Goal: Task Accomplishment & Management: Manage account settings

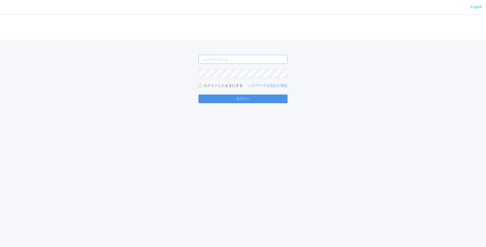
type input "[EMAIL_ADDRESS][DOMAIN_NAME]"
click at [236, 96] on button "ログイン" at bounding box center [242, 99] width 89 height 9
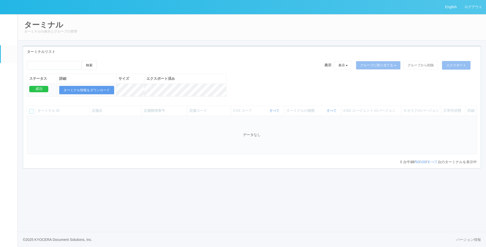
click at [5, 155] on link "ドキュメントを管理" at bounding box center [9, 149] width 17 height 16
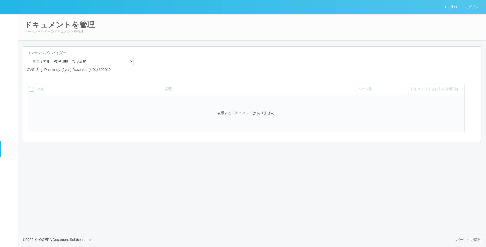
click at [2, 141] on link "コンテンツプリント" at bounding box center [9, 134] width 17 height 16
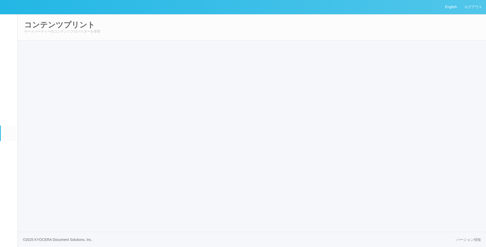
click at [159, 22] on h2 "コンテンツプリント" at bounding box center [251, 25] width 455 height 8
click at [11, 141] on link "コンテンツプリント" at bounding box center [9, 134] width 17 height 16
click at [9, 134] on em at bounding box center [9, 134] width 0 height 0
click at [190, 40] on div "コンテンツプリント サードパーティーのコンテンツプロバイダーを管理" at bounding box center [252, 27] width 469 height 27
click at [8, 141] on link "コンテンツプリント" at bounding box center [9, 134] width 17 height 16
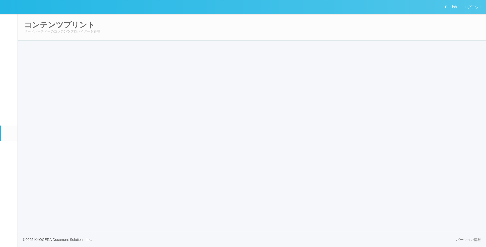
click at [9, 125] on link "アラート設定" at bounding box center [9, 118] width 17 height 16
select select "6"
select select "4"
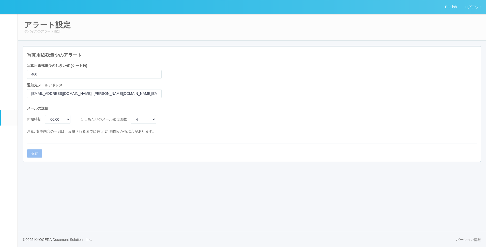
click at [9, 134] on em at bounding box center [9, 134] width 0 height 0
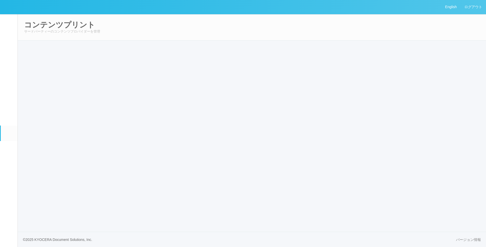
drag, startPoint x: 198, startPoint y: 15, endPoint x: 199, endPoint y: 18, distance: 2.8
click at [199, 17] on div "コンテンツプリント サードパーティーのコンテンツプロバイダーを管理" at bounding box center [252, 27] width 469 height 27
click at [9, 150] on em at bounding box center [9, 150] width 0 height 0
click at [11, 23] on link "イベントログ" at bounding box center [9, 22] width 17 height 16
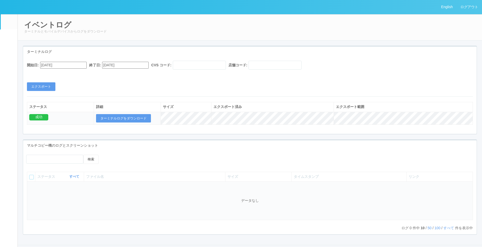
click at [9, 38] on em at bounding box center [9, 38] width 0 height 0
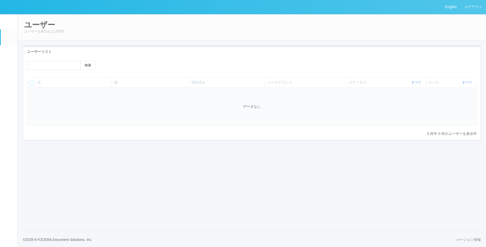
click at [8, 53] on em at bounding box center [8, 54] width 6 height 6
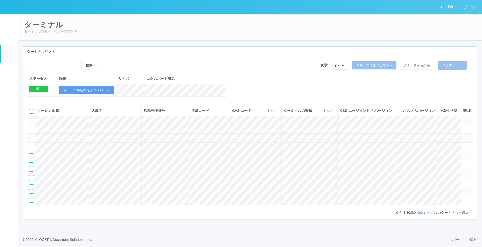
click at [9, 72] on em at bounding box center [9, 72] width 0 height 0
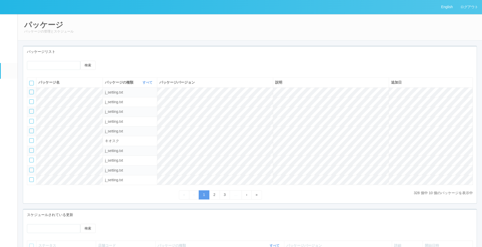
click at [9, 88] on em at bounding box center [9, 88] width 0 height 0
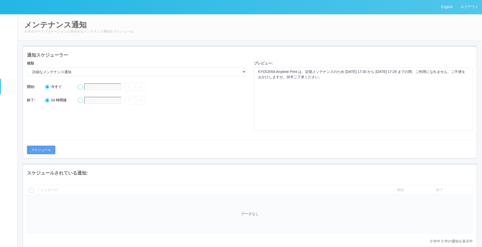
click at [9, 103] on em at bounding box center [9, 103] width 0 height 0
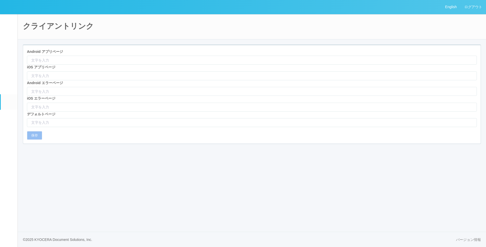
click at [9, 125] on link "アラート設定" at bounding box center [9, 118] width 17 height 16
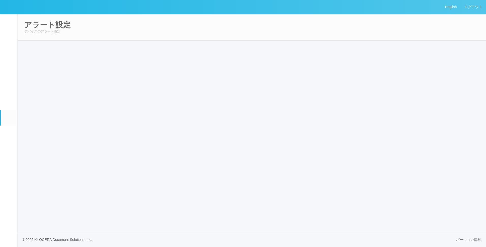
select select "6"
select select "4"
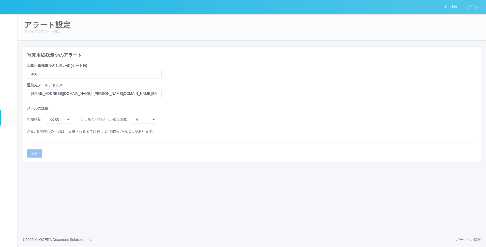
click at [9, 134] on em at bounding box center [9, 134] width 0 height 0
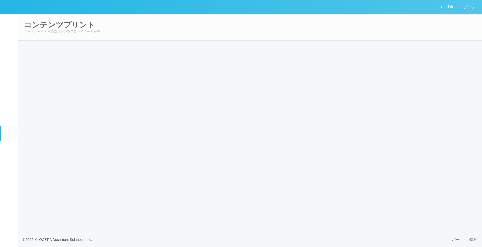
select select "6"
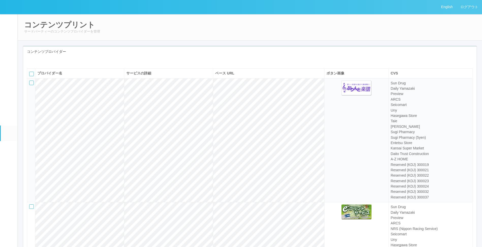
click at [209, 49] on div "コンテンツプロバイダー" at bounding box center [250, 52] width 454 height 10
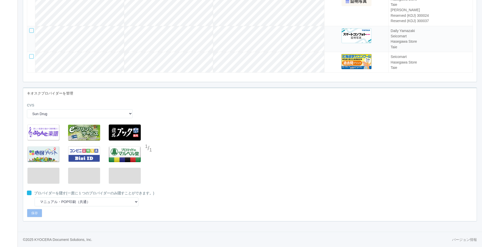
scroll to position [1434, 0]
click at [89, 112] on select "Sun Drug Daily Yamazaki Preview ARCS NRS (Nippon Racing Service) Seicomart Uny …" at bounding box center [80, 113] width 106 height 9
select select "1"
click at [27, 109] on select "Sun Drug Daily Yamazaki Preview ARCS NRS (Nippon Racing Service) Seicomart Uny …" at bounding box center [80, 113] width 106 height 9
select select "8"
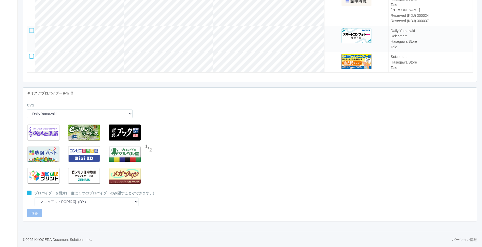
click at [146, 157] on div at bounding box center [149, 159] width 8 height 10
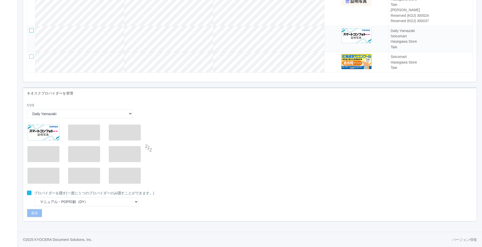
click at [150, 136] on div at bounding box center [149, 138] width 8 height 10
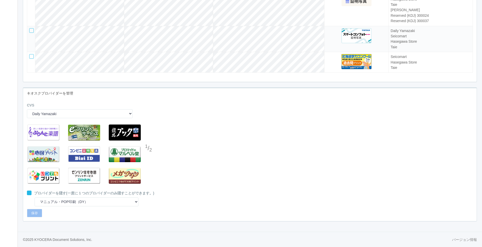
drag, startPoint x: 205, startPoint y: 164, endPoint x: 230, endPoint y: 159, distance: 25.5
click at [205, 164] on div "1 / 2" at bounding box center [250, 156] width 454 height 69
click at [151, 159] on div at bounding box center [149, 159] width 8 height 10
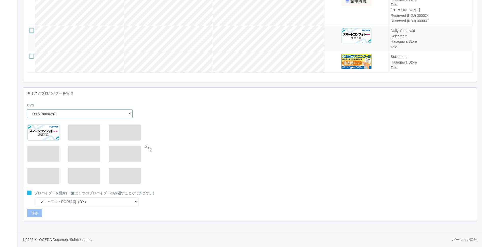
click at [86, 115] on select "Sun Drug Daily Yamazaki Preview ARCS NRS (Nippon Racing Service) Seicomart Uny …" at bounding box center [80, 113] width 106 height 9
drag, startPoint x: 238, startPoint y: 122, endPoint x: 183, endPoint y: 117, distance: 55.3
click at [237, 122] on div "CVS Sun Drug Daily Yamazaki Preview ARCS NRS (Nippon Racing Service) Seicomart …" at bounding box center [250, 112] width 454 height 19
click at [120, 109] on div "CVS Sun Drug Daily Yamazaki Preview ARCS NRS (Nippon Racing Service) Seicomart …" at bounding box center [80, 111] width 106 height 16
click at [117, 113] on select "Sun Drug Daily Yamazaki Preview ARCS NRS (Nippon Racing Service) Seicomart Uny …" at bounding box center [80, 113] width 106 height 9
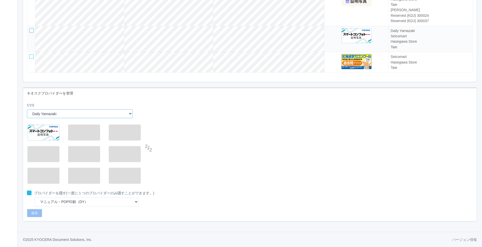
select select "5"
click at [27, 109] on select "Sun Drug Daily Yamazaki Preview ARCS NRS (Nippon Racing Service) Seicomart Uny …" at bounding box center [80, 113] width 106 height 9
select select "13"
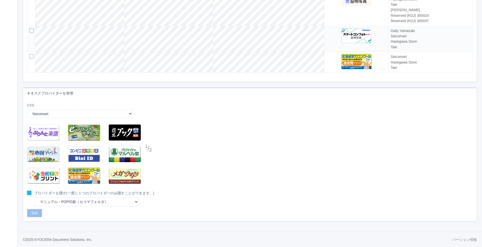
click at [150, 158] on div at bounding box center [149, 159] width 8 height 10
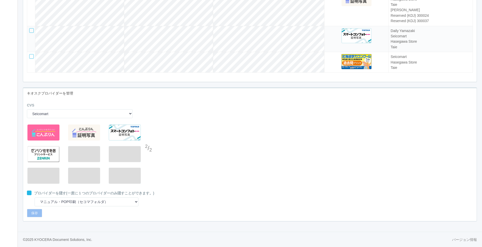
click at [149, 138] on div at bounding box center [149, 138] width 8 height 10
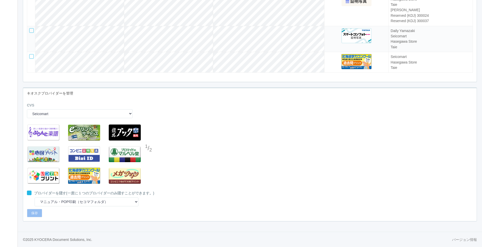
click at [232, 176] on div "1 / 2" at bounding box center [250, 156] width 454 height 69
click at [69, 108] on div "CVS Sun Drug Daily Yamazaki Preview ARCS NRS (Nippon Racing Service) Seicomart …" at bounding box center [80, 111] width 106 height 16
click at [67, 116] on select "Sun Drug Daily Yamazaki Preview ARCS NRS (Nippon Racing Service) Seicomart Uny …" at bounding box center [80, 113] width 106 height 9
select select "1"
click at [27, 109] on select "Sun Drug Daily Yamazaki Preview ARCS NRS (Nippon Racing Service) Seicomart Uny …" at bounding box center [80, 113] width 106 height 9
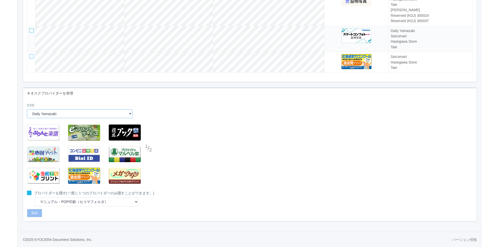
select select "8"
drag, startPoint x: 303, startPoint y: 135, endPoint x: 318, endPoint y: 132, distance: 15.0
click at [303, 135] on div "1 / 2" at bounding box center [250, 156] width 454 height 69
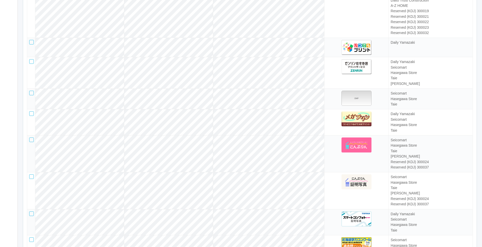
scroll to position [1206, 0]
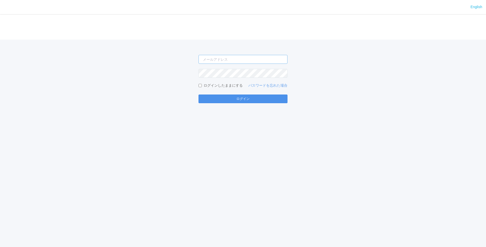
type input "[EMAIL_ADDRESS][DOMAIN_NAME]"
click at [257, 95] on button "ログイン" at bounding box center [242, 99] width 89 height 9
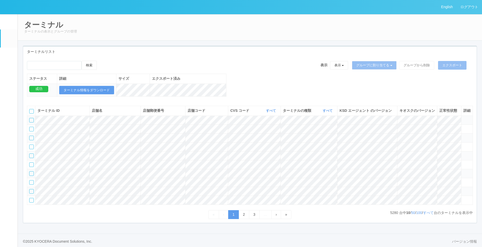
click at [9, 88] on em at bounding box center [9, 88] width 0 height 0
select select "19"
select select "2"
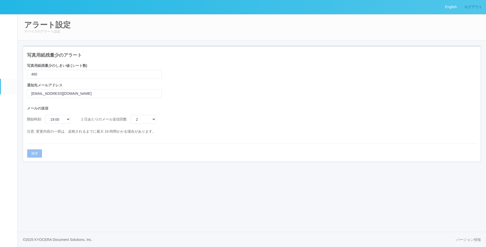
click at [471, 7] on link "ログアウト" at bounding box center [472, 7] width 25 height 14
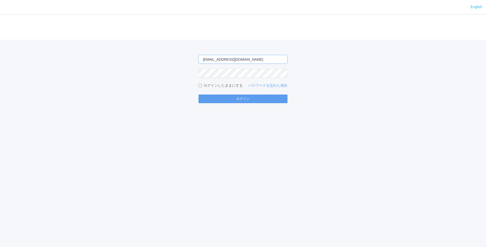
click at [270, 59] on input "[EMAIL_ADDRESS][DOMAIN_NAME]" at bounding box center [242, 59] width 89 height 9
type input "[PERSON_NAME][EMAIL_ADDRESS][DOMAIN_NAME]"
click at [206, 100] on button "ログイン" at bounding box center [242, 99] width 89 height 9
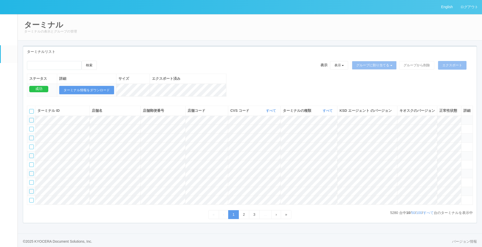
click at [8, 152] on link "ドキュメントを管理" at bounding box center [9, 149] width 17 height 16
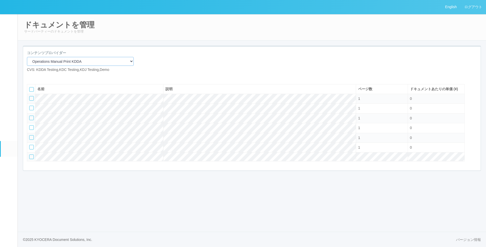
click at [57, 63] on select "Operations Manual Print KDDA OMPテストプリント Test Provider マニュアル・POP印刷（セコマ） マニュアル Op…" at bounding box center [80, 61] width 107 height 9
click at [212, 54] on div "コンテンツプロバイダー Operations Manual Print KDDA OMPテストプリント Test Provider マニュアル・POP印刷（セ…" at bounding box center [251, 63] width 457 height 26
click at [9, 134] on em at bounding box center [9, 134] width 0 height 0
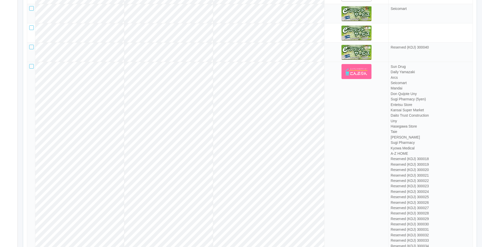
scroll to position [788, 0]
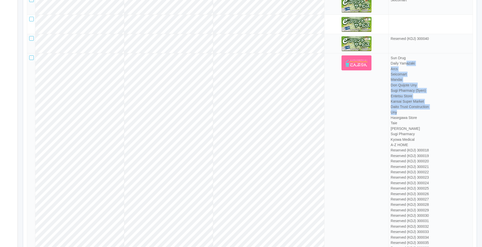
drag, startPoint x: 404, startPoint y: 82, endPoint x: 405, endPoint y: 130, distance: 47.3
click at [406, 129] on td "Sun Drug Daily Yamazaki Arcs Seicomart Mandai Don Quijote Uny Sugi Pharmacy (5y…" at bounding box center [431, 161] width 84 height 216
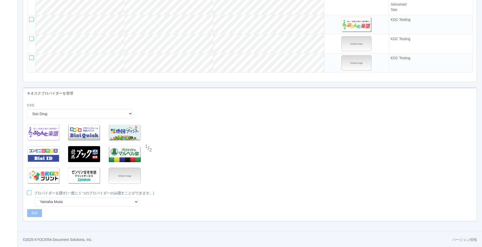
scroll to position [1452, 0]
click at [62, 113] on select "Sun Drug Daily Yamazaki Preview KDDA Testing KDC Testing KDJ Testing Demo Arcs …" at bounding box center [80, 113] width 106 height 9
select select "1"
click at [27, 109] on select "Sun Drug Daily Yamazaki Preview KDDA Testing KDC Testing KDJ Testing Demo Arcs …" at bounding box center [80, 113] width 106 height 9
select select "12"
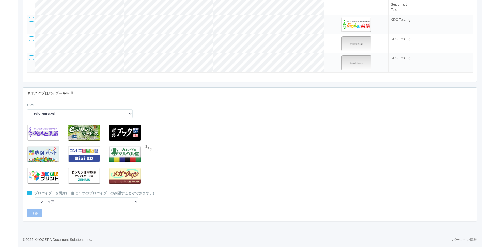
click at [148, 156] on div at bounding box center [149, 159] width 8 height 10
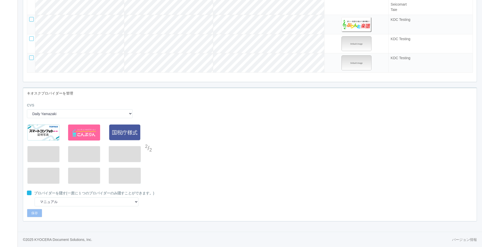
click at [240, 154] on div "2 / 2" at bounding box center [250, 156] width 454 height 69
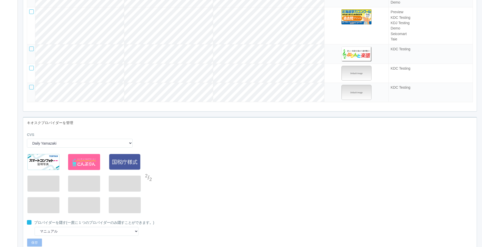
scroll to position [1426, 0]
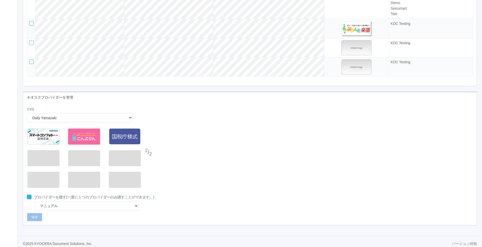
click at [148, 148] on div at bounding box center [149, 142] width 8 height 10
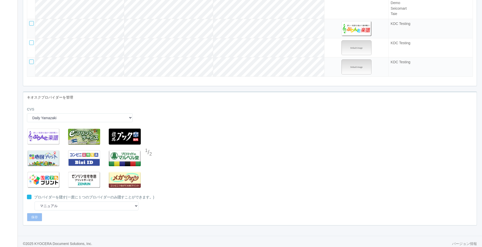
scroll to position [1452, 0]
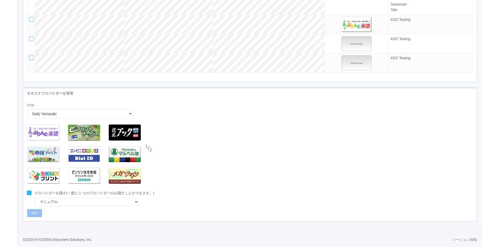
click at [149, 159] on div at bounding box center [149, 159] width 8 height 10
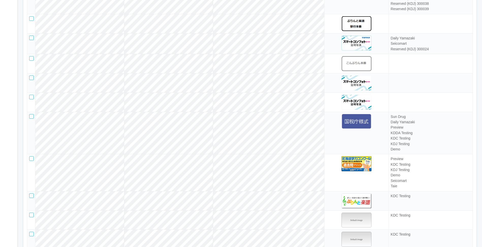
scroll to position [1249, 0]
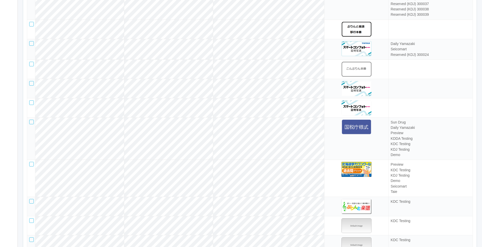
click at [29, 124] on div at bounding box center [31, 122] width 5 height 5
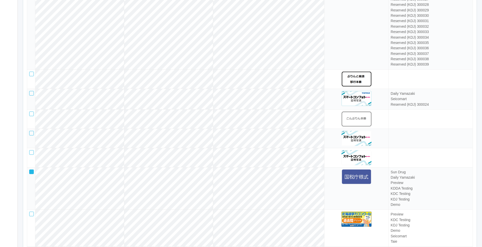
scroll to position [1198, 0]
drag, startPoint x: 482, startPoint y: 180, endPoint x: 482, endPoint y: 177, distance: 3.1
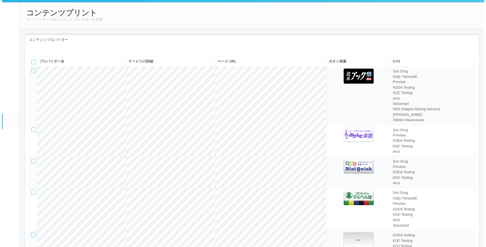
scroll to position [0, 0]
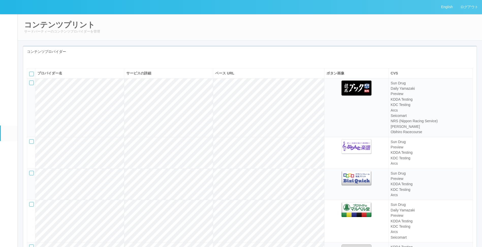
click at [35, 61] on icon at bounding box center [35, 61] width 0 height 0
select select "omp"
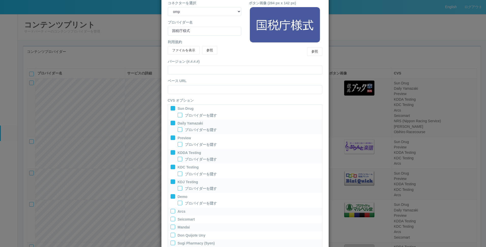
scroll to position [51, 0]
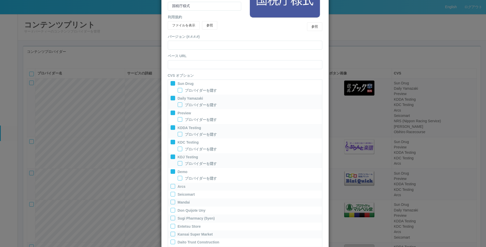
click at [171, 96] on icon at bounding box center [171, 96] width 0 height 0
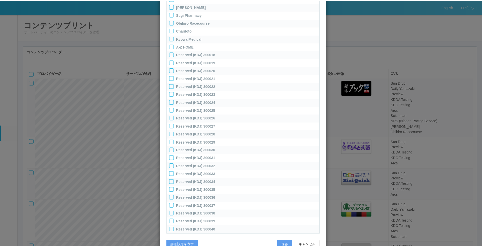
scroll to position [334, 0]
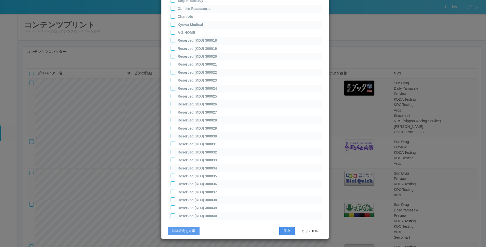
click at [285, 231] on button "保存" at bounding box center [286, 231] width 15 height 9
select select "11"
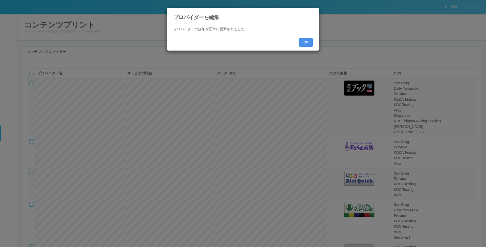
click at [307, 43] on button "OK" at bounding box center [305, 42] width 13 height 9
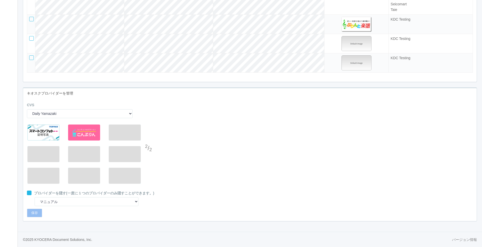
scroll to position [1446, 0]
click at [206, 188] on div "2 / 2" at bounding box center [250, 156] width 454 height 69
click at [215, 149] on div "2 / 2" at bounding box center [250, 156] width 454 height 69
click at [190, 177] on div "2 / 2" at bounding box center [250, 156] width 454 height 69
click at [206, 178] on div "2 / 2" at bounding box center [250, 156] width 454 height 69
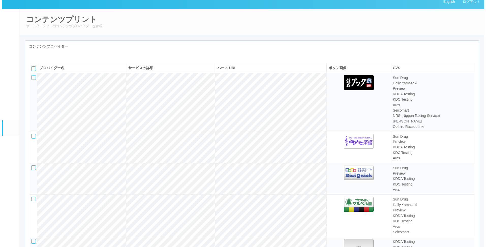
scroll to position [0, 0]
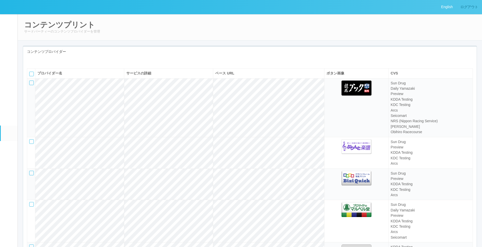
click at [462, 11] on link "ログアウト" at bounding box center [469, 7] width 25 height 14
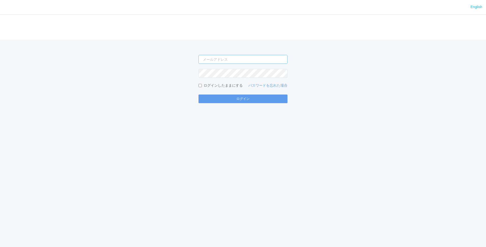
type input "[PERSON_NAME][EMAIL_ADDRESS][DOMAIN_NAME]"
type input "[EMAIL_ADDRESS][DOMAIN_NAME]"
drag, startPoint x: 252, startPoint y: 97, endPoint x: 241, endPoint y: 94, distance: 11.3
click at [252, 97] on button "ログイン" at bounding box center [242, 99] width 89 height 9
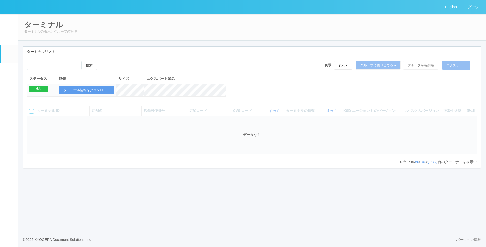
click at [4, 141] on link "コンテンツプリント" at bounding box center [9, 134] width 17 height 16
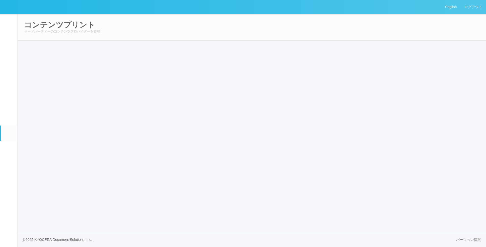
select select "6"
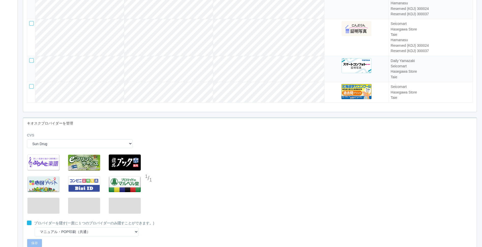
scroll to position [1398, 0]
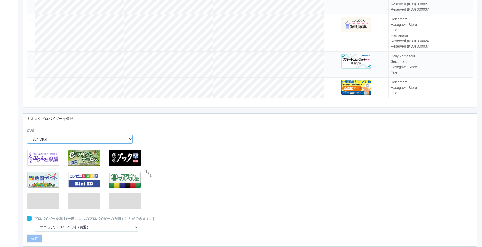
click at [71, 144] on select "Sun Drug Daily Yamazaki Preview ARCS NRS (Nippon Racing Service) Seicomart Uny …" at bounding box center [80, 139] width 106 height 9
select select "1"
click at [27, 144] on select "Sun Drug Daily Yamazaki Preview ARCS NRS (Nippon Racing Service) Seicomart Uny …" at bounding box center [80, 139] width 106 height 9
select select "8"
click at [202, 191] on div "1 / 2" at bounding box center [250, 181] width 454 height 69
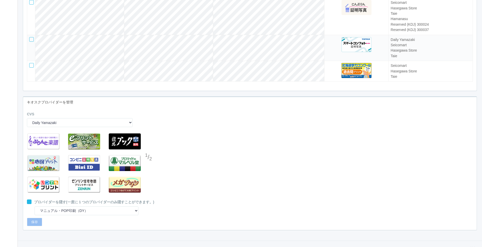
scroll to position [1423, 0]
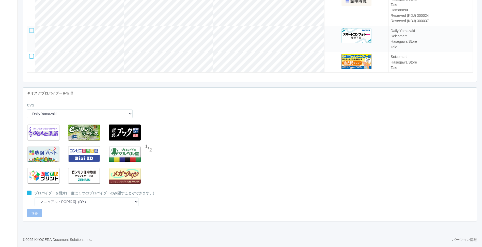
click at [150, 164] on div at bounding box center [149, 159] width 8 height 10
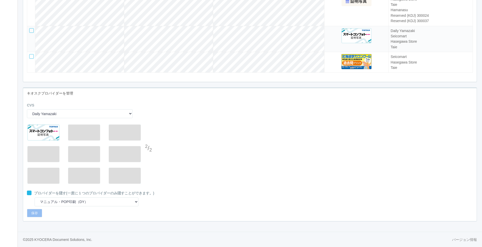
click at [148, 144] on div at bounding box center [149, 138] width 8 height 10
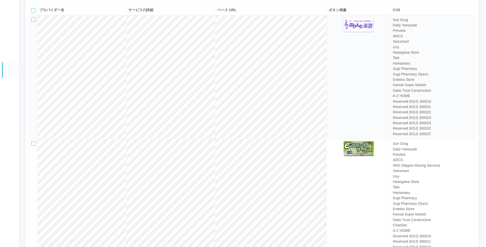
scroll to position [0, 0]
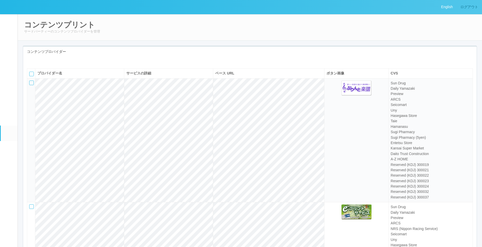
click at [470, 6] on link "ログアウト" at bounding box center [469, 7] width 25 height 14
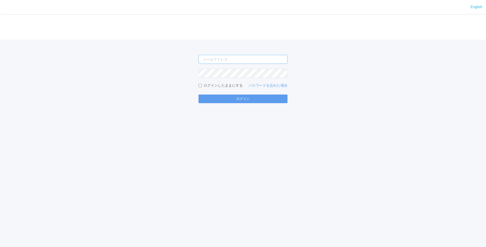
type input "[PERSON_NAME][EMAIL_ADDRESS][DOMAIN_NAME]"
